Goal: Information Seeking & Learning: Learn about a topic

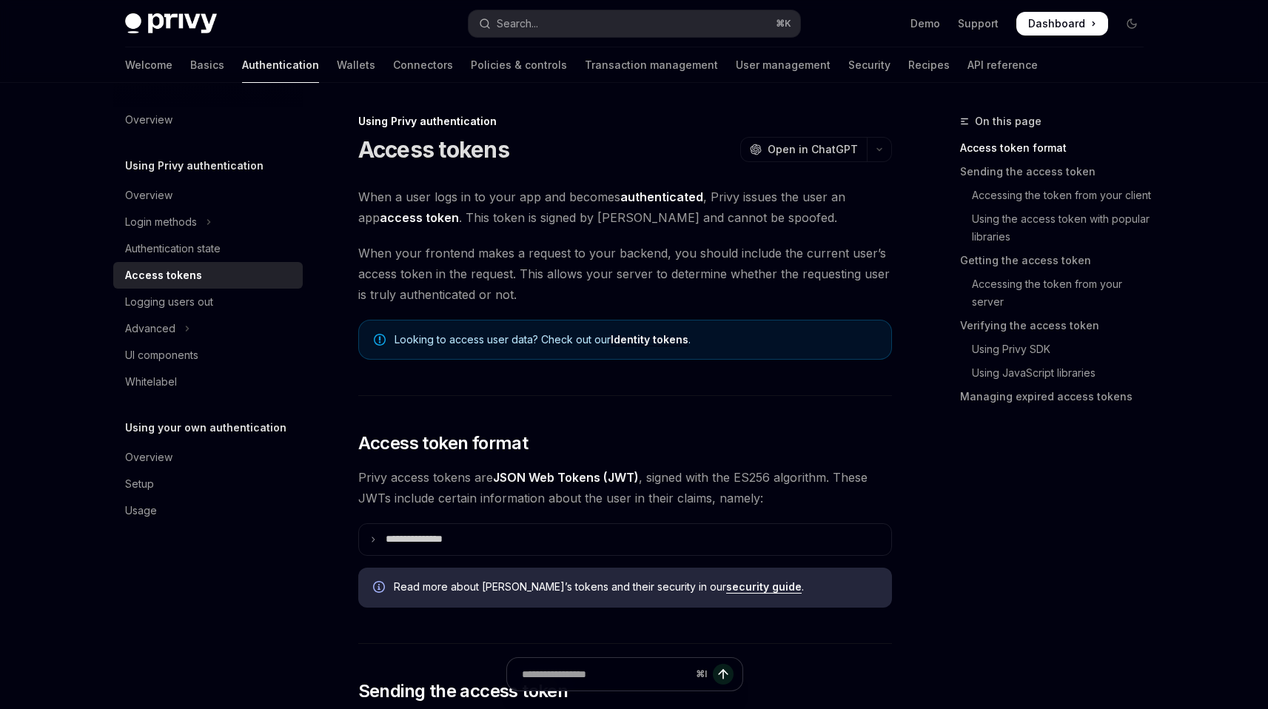
click at [175, 279] on div "Access tokens" at bounding box center [163, 275] width 77 height 18
click at [202, 215] on button "Login methods" at bounding box center [207, 222] width 189 height 27
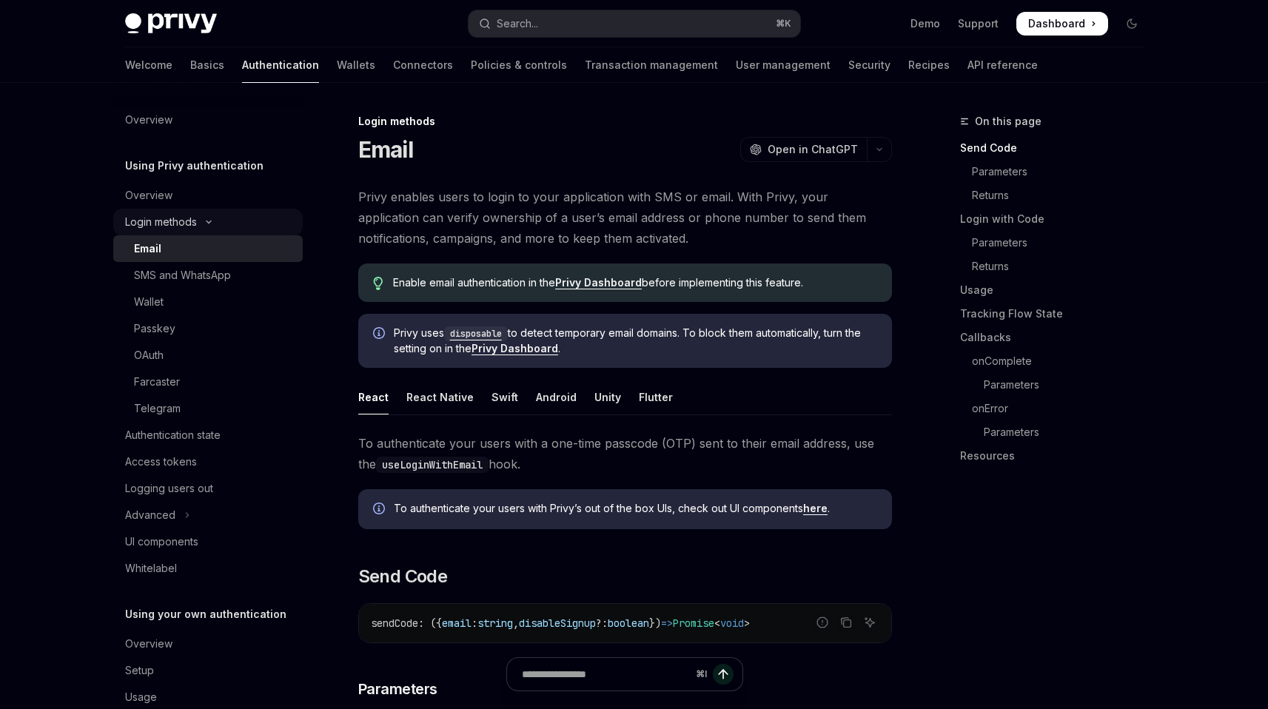
click at [202, 215] on button "Login methods" at bounding box center [207, 222] width 189 height 27
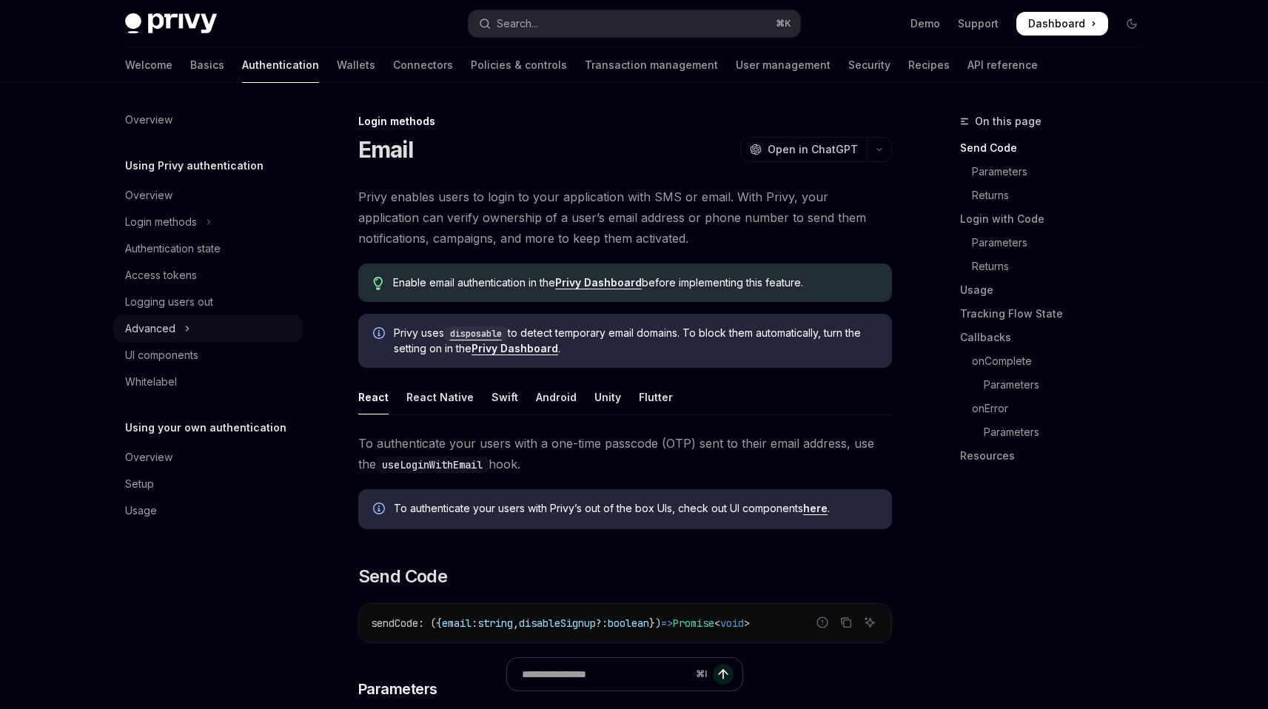
click at [182, 326] on button "Advanced" at bounding box center [207, 328] width 189 height 27
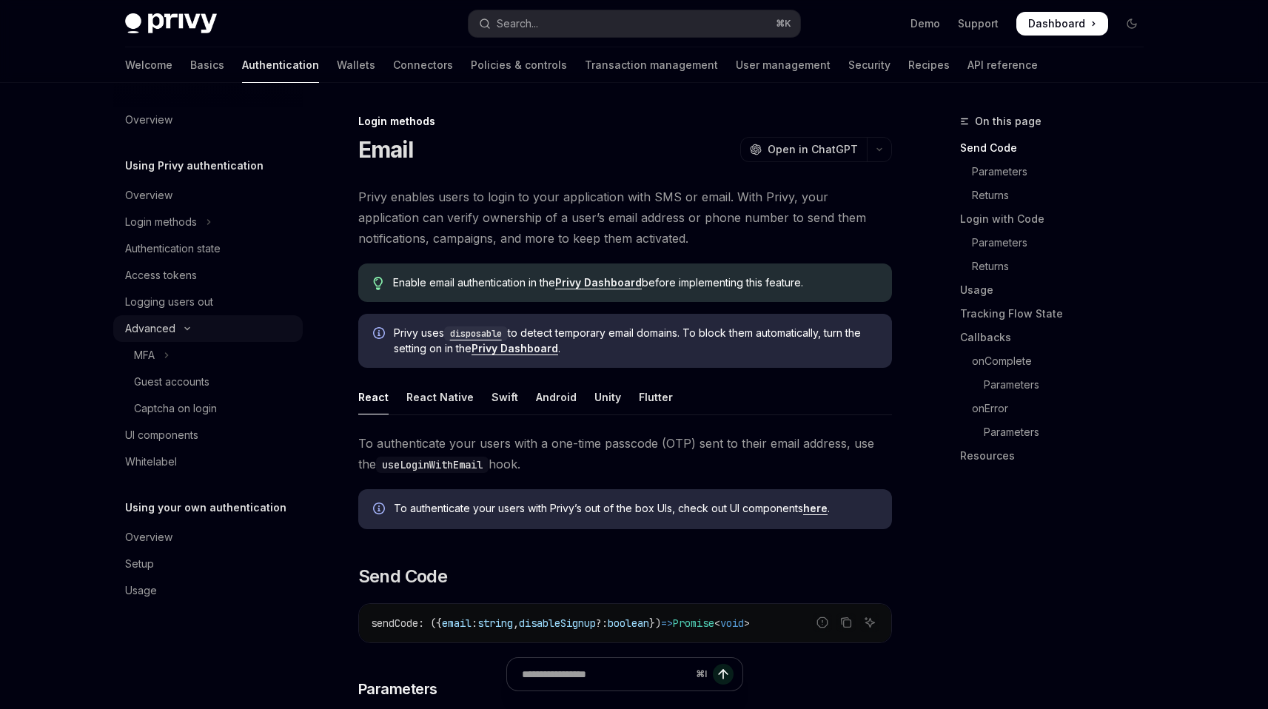
click at [182, 326] on icon "Toggle Advanced section" at bounding box center [187, 329] width 18 height 6
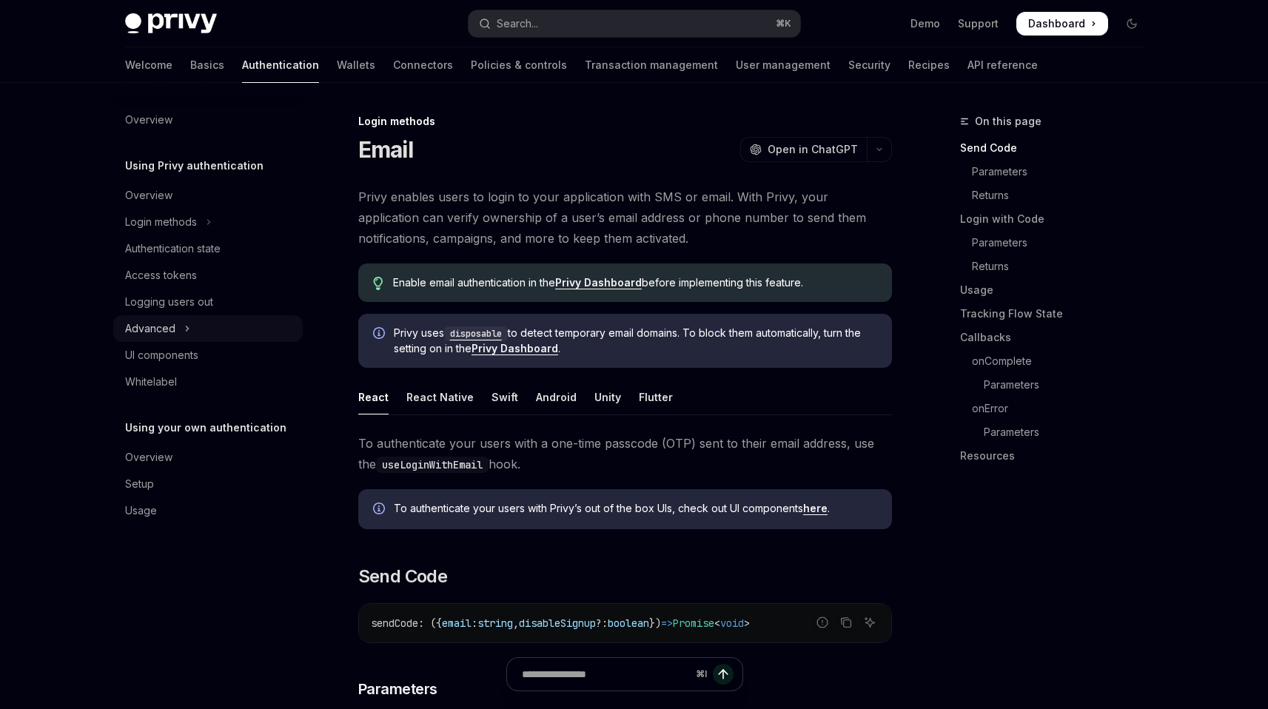
click at [174, 335] on div "Advanced" at bounding box center [150, 329] width 50 height 18
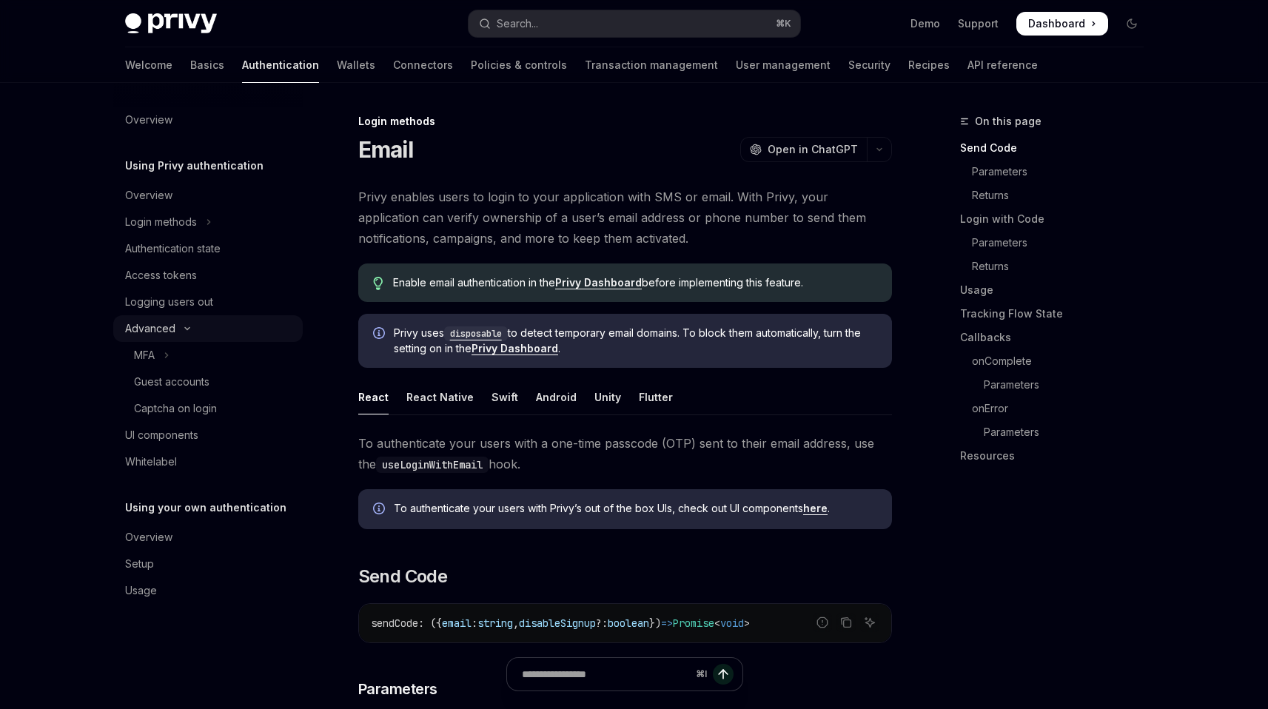
click at [174, 335] on div "Advanced" at bounding box center [150, 329] width 50 height 18
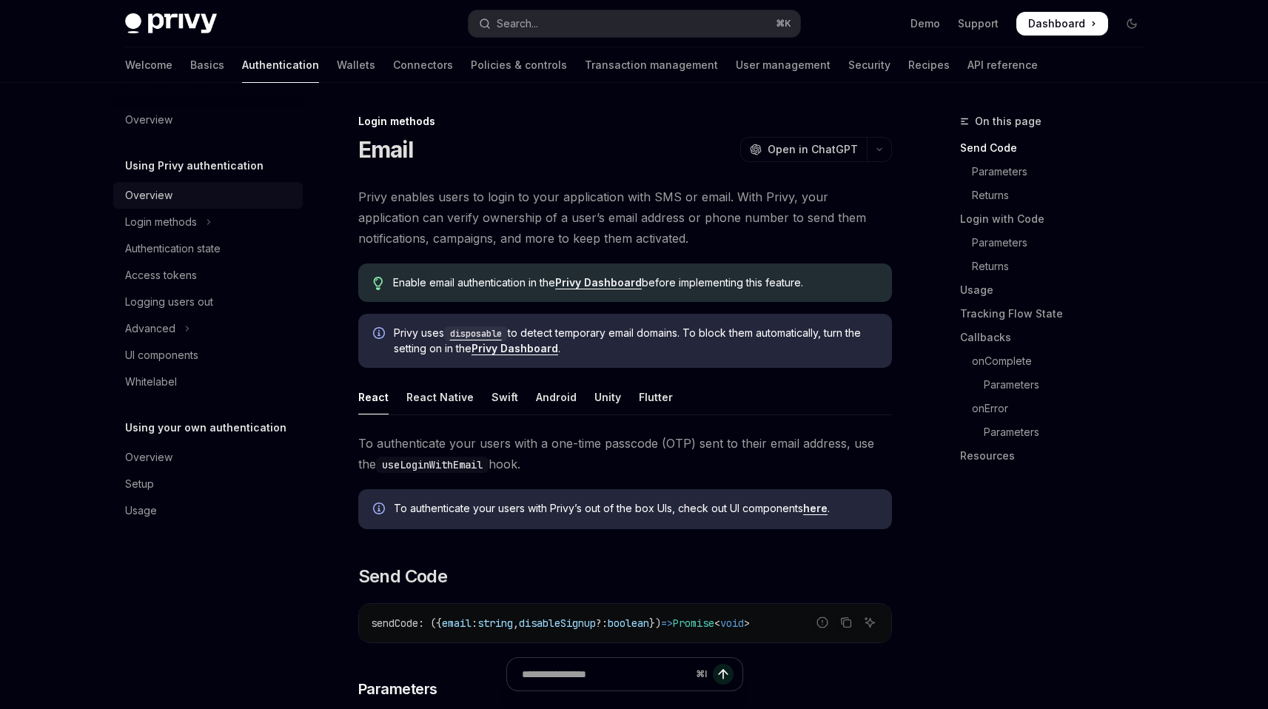
click at [152, 189] on div "Overview" at bounding box center [148, 196] width 47 height 18
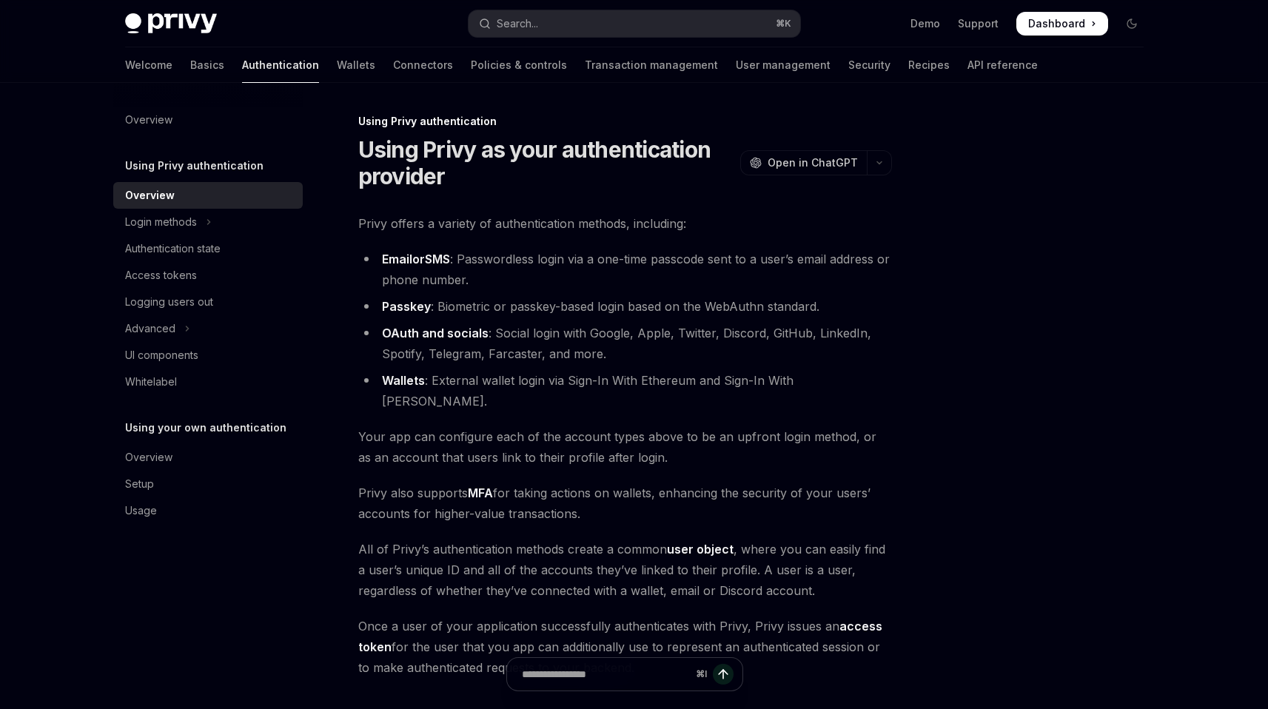
click at [941, 67] on div "Welcome Basics Authentication Wallets Connectors Policies & controls Transactio…" at bounding box center [634, 65] width 1089 height 36
click at [967, 73] on link "API reference" at bounding box center [1002, 65] width 70 height 36
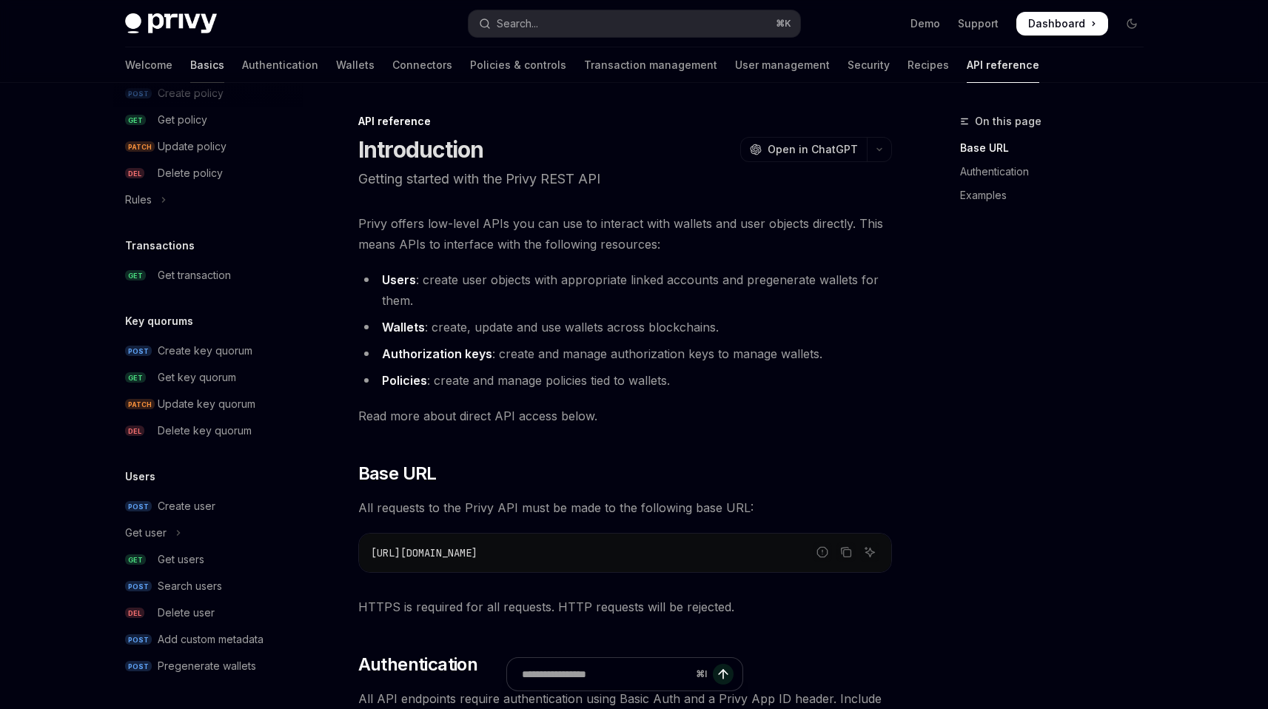
click at [190, 65] on link "Basics" at bounding box center [207, 65] width 34 height 36
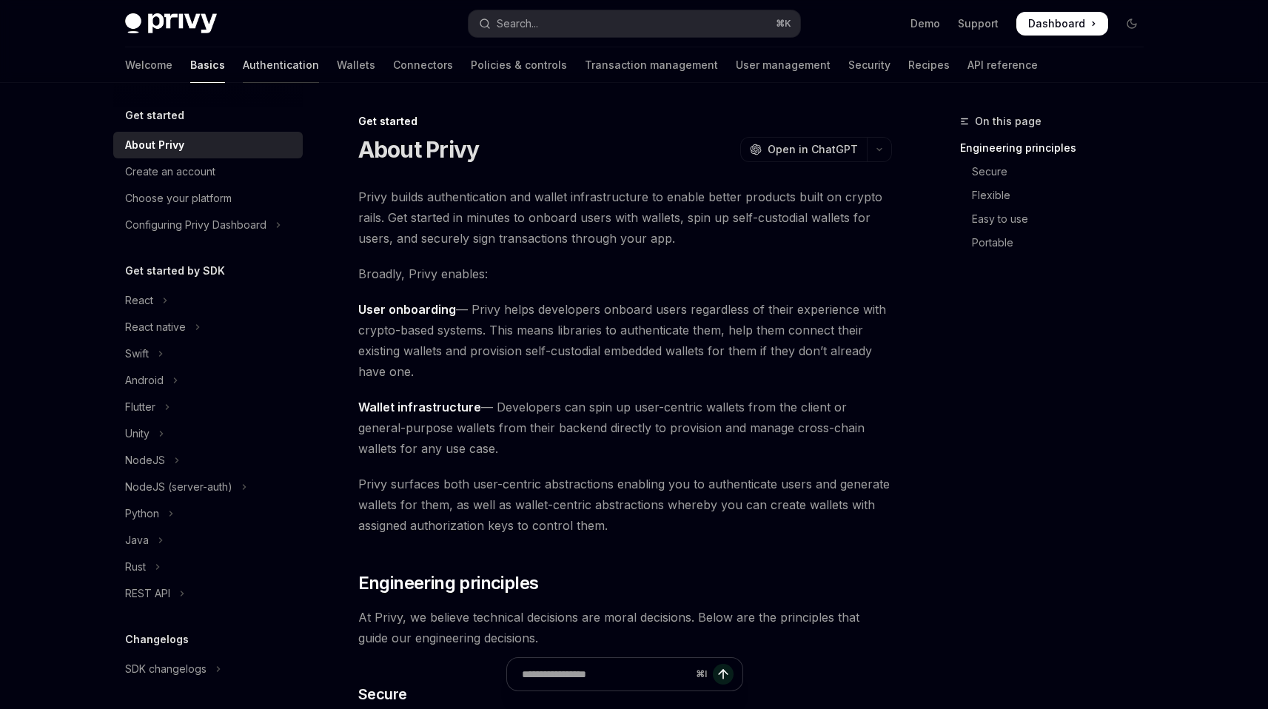
click at [243, 67] on link "Authentication" at bounding box center [281, 65] width 76 height 36
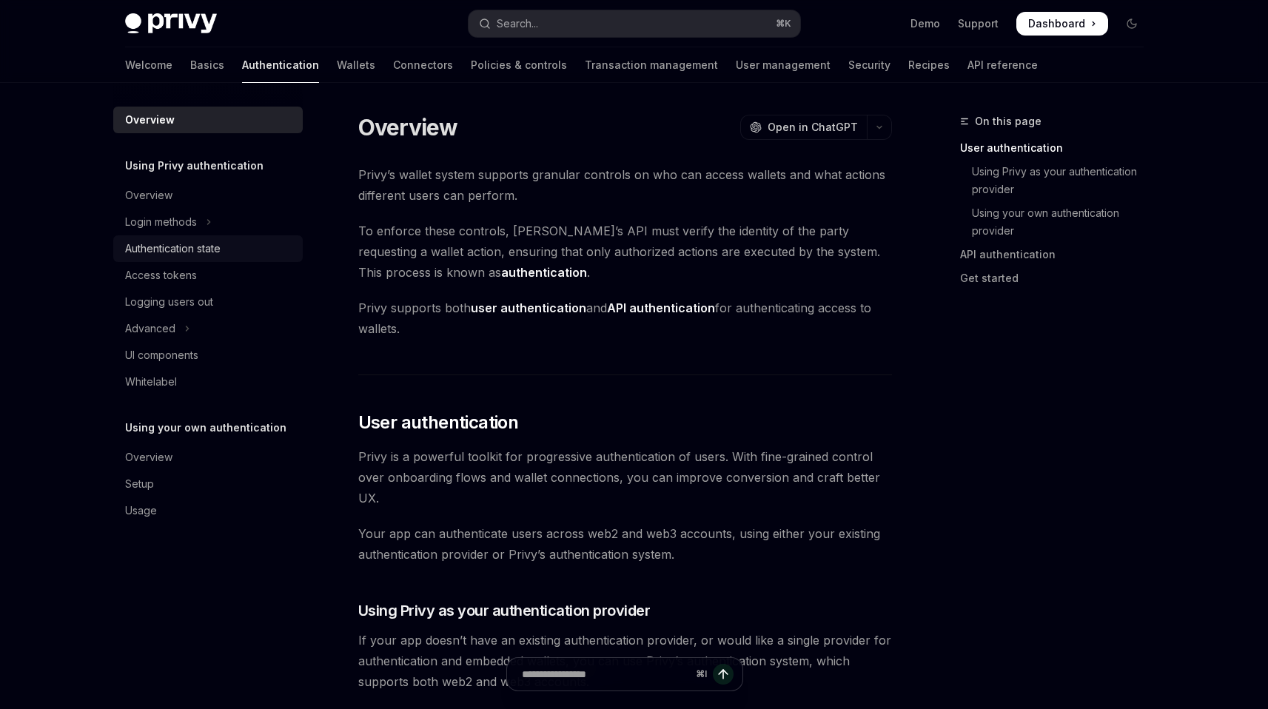
click at [189, 257] on div "Authentication state" at bounding box center [172, 249] width 95 height 18
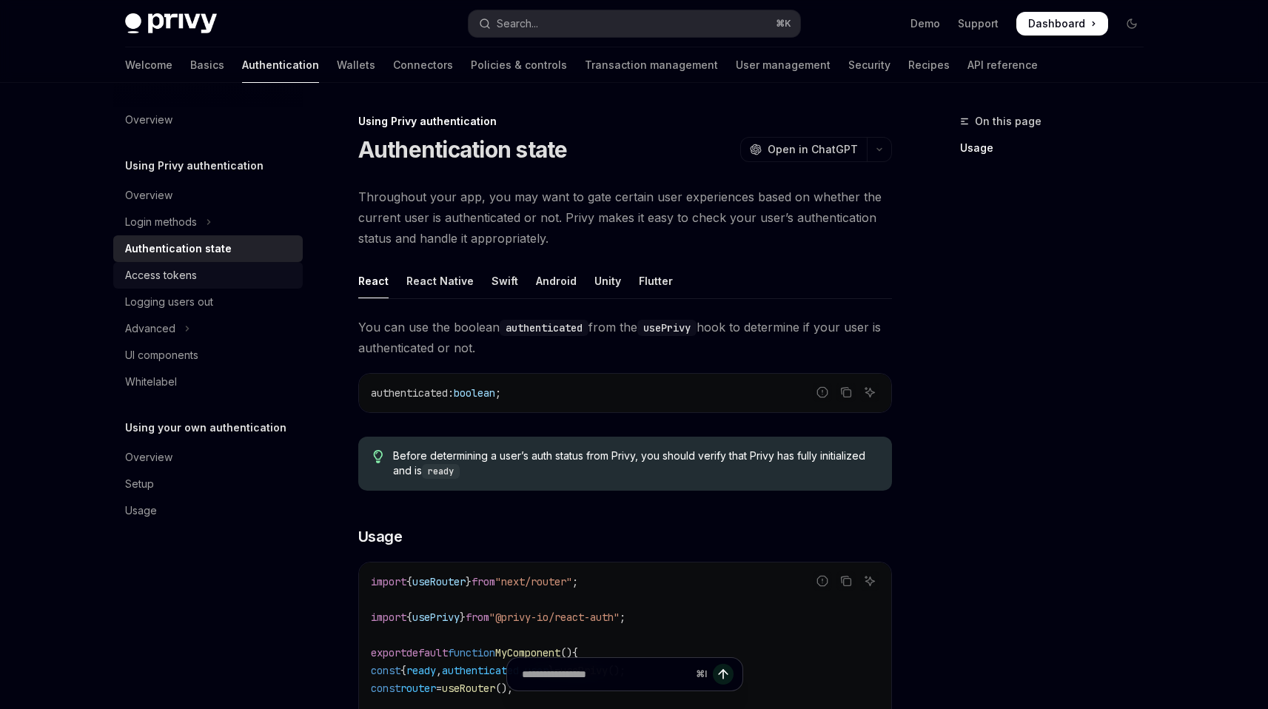
click at [185, 272] on div "Access tokens" at bounding box center [161, 275] width 72 height 18
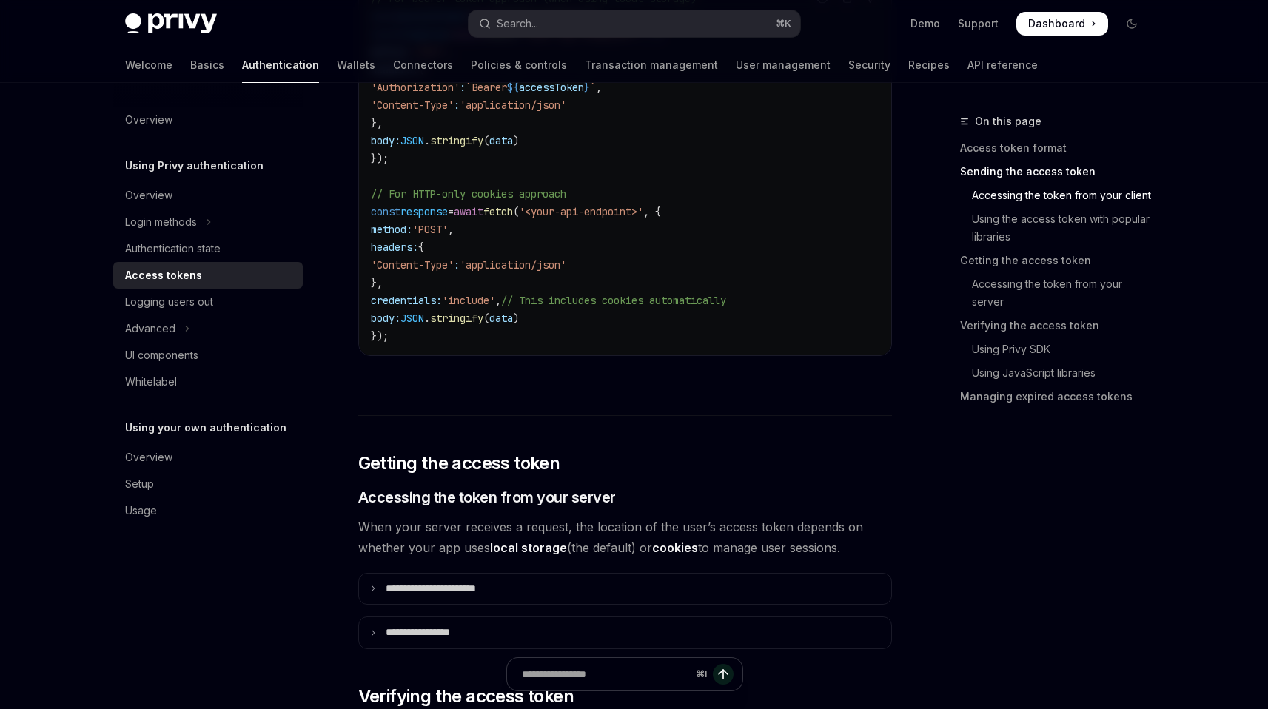
scroll to position [2012, 0]
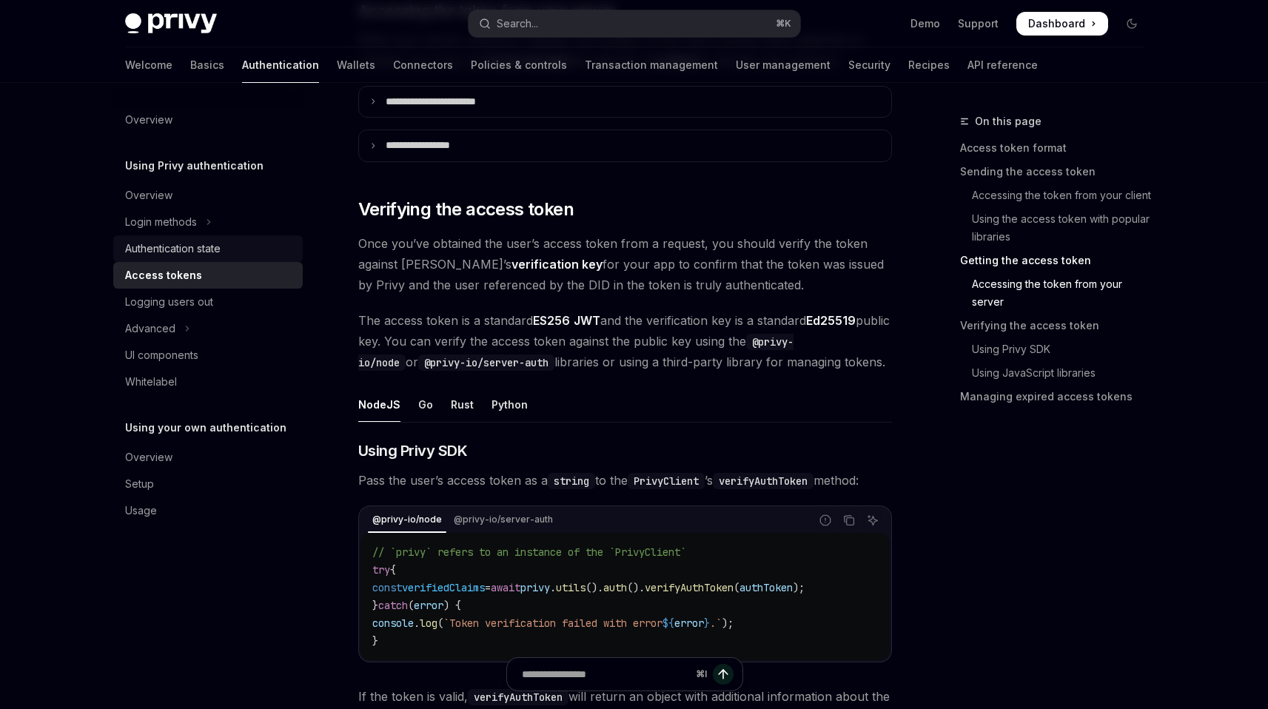
click at [201, 251] on div "Authentication state" at bounding box center [172, 249] width 95 height 18
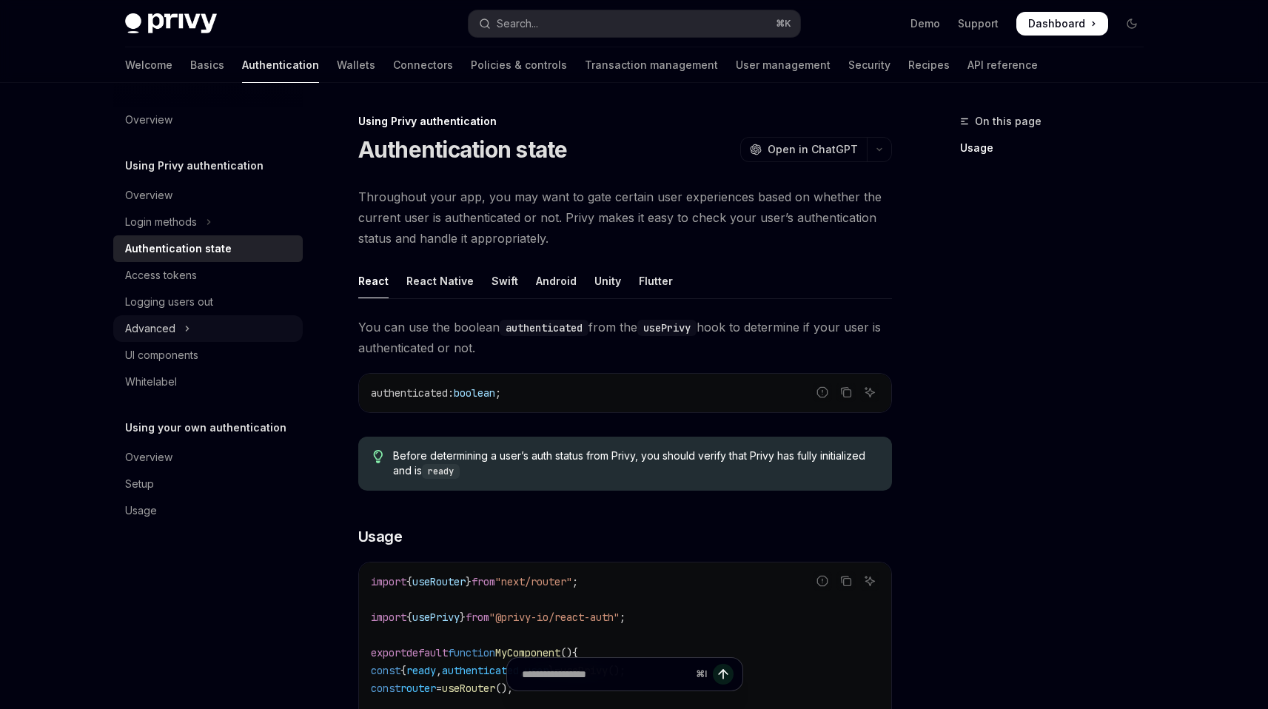
click at [178, 327] on button "Advanced" at bounding box center [207, 328] width 189 height 27
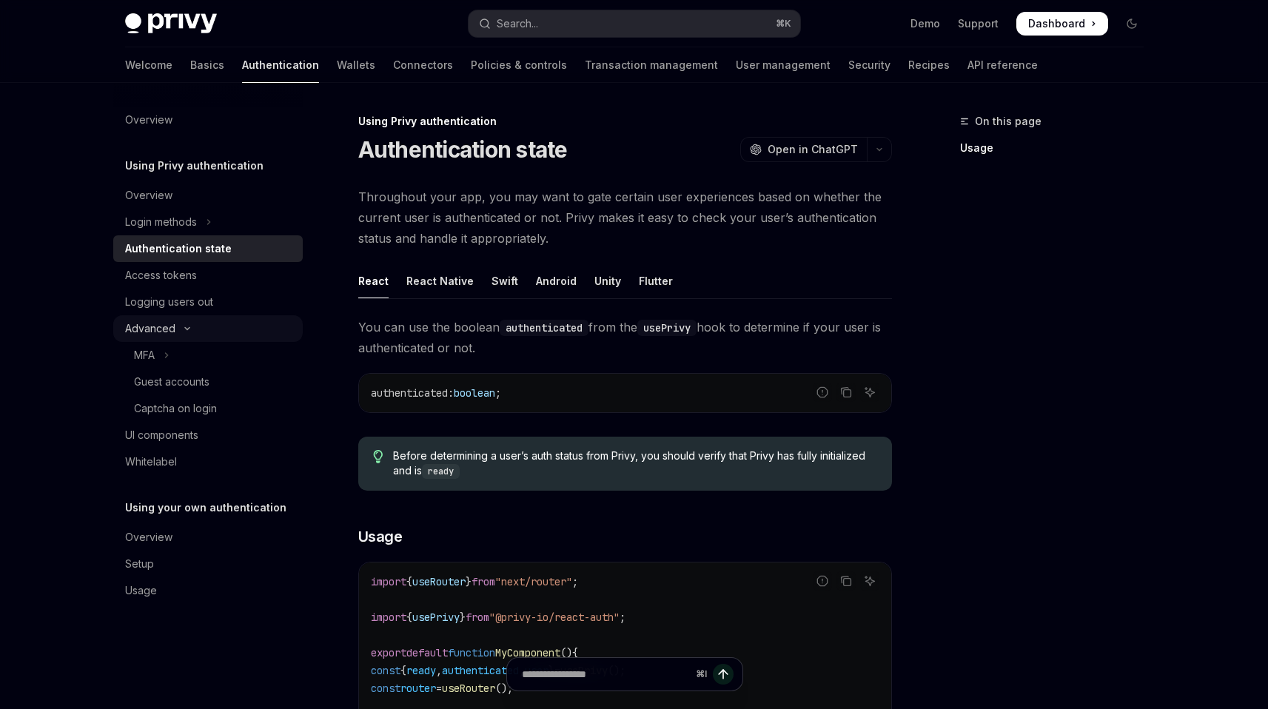
click at [178, 327] on button "Advanced" at bounding box center [207, 328] width 189 height 27
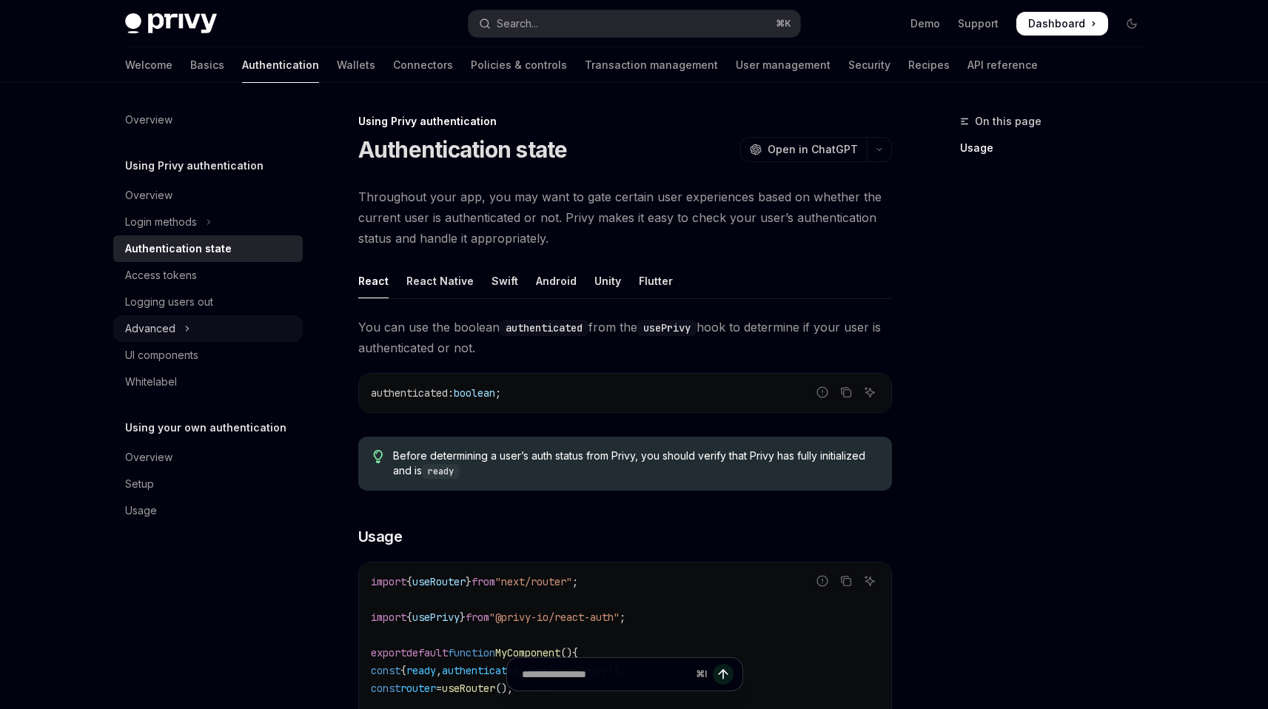
click at [178, 327] on button "Advanced" at bounding box center [207, 328] width 189 height 27
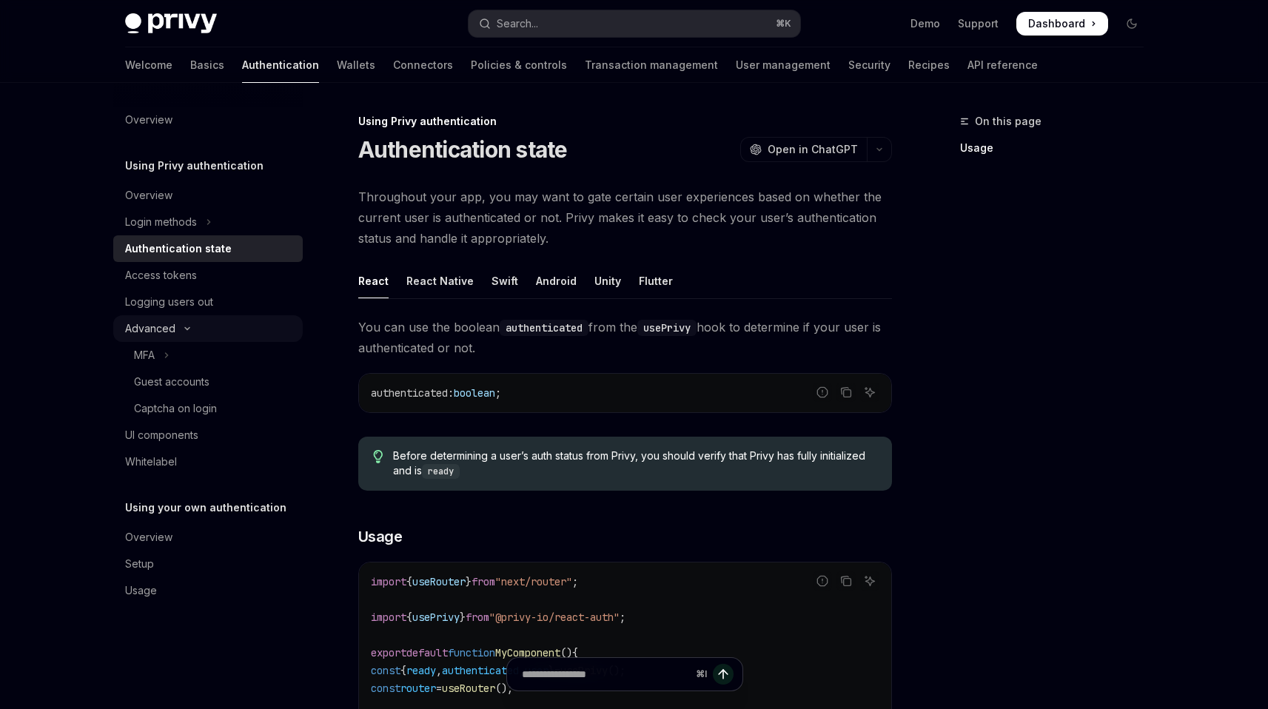
click at [178, 327] on icon "Toggle Advanced section" at bounding box center [187, 329] width 18 height 6
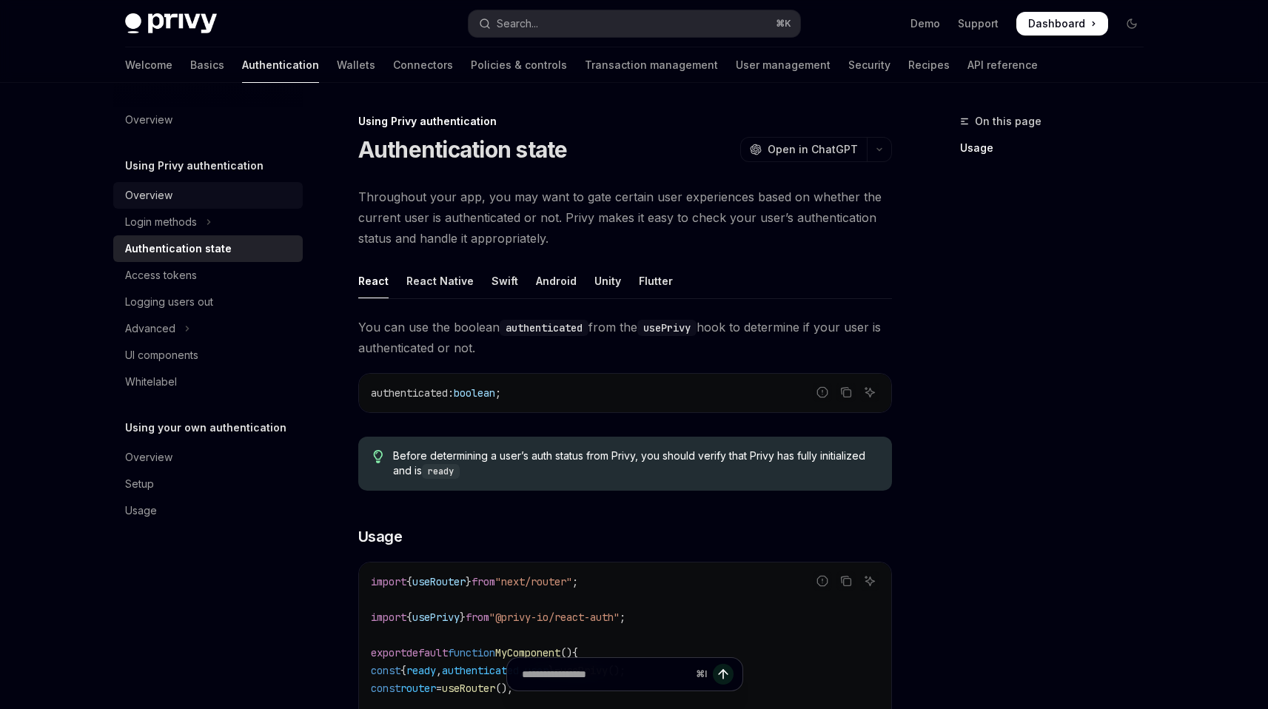
click at [170, 198] on div "Overview" at bounding box center [148, 196] width 47 height 18
type textarea "*"
